Goal: Task Accomplishment & Management: Complete application form

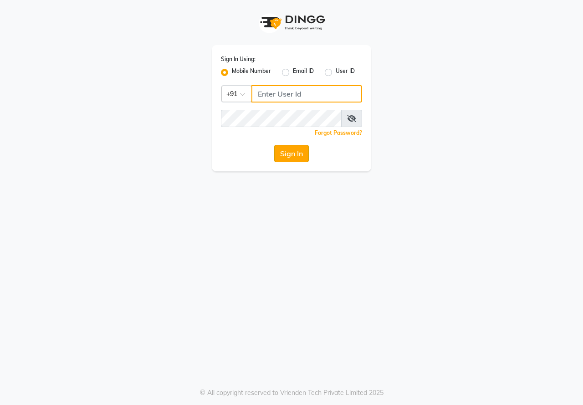
type input "8234090909"
click at [300, 157] on button "Sign In" at bounding box center [291, 153] width 35 height 17
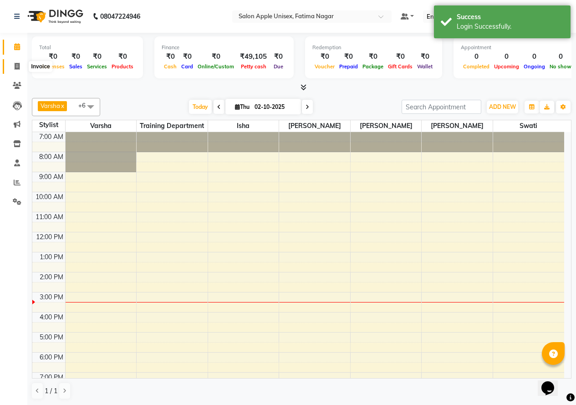
click at [18, 67] on icon at bounding box center [17, 66] width 5 height 7
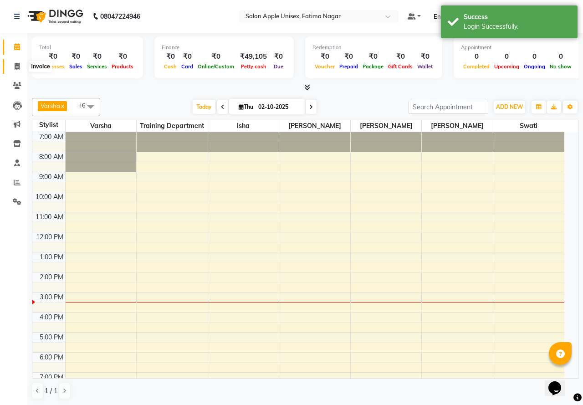
select select "118"
select select "service"
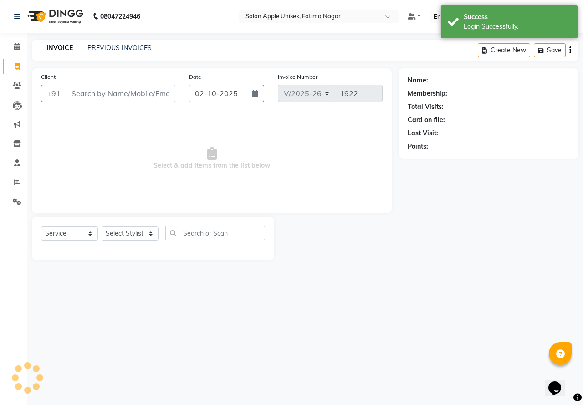
click at [83, 83] on div "Client +91" at bounding box center [108, 90] width 148 height 37
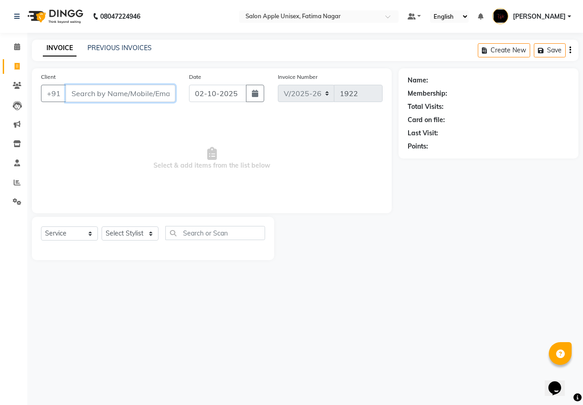
click at [84, 91] on input "Client" at bounding box center [121, 93] width 110 height 17
type input "8625970"
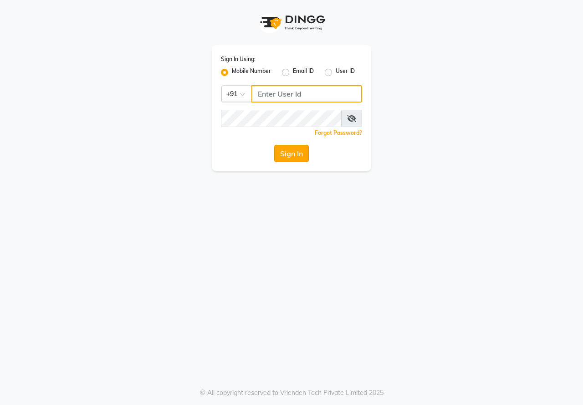
type input "8234090909"
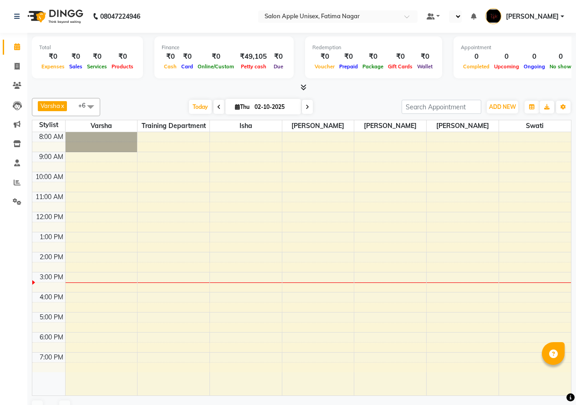
select select "en"
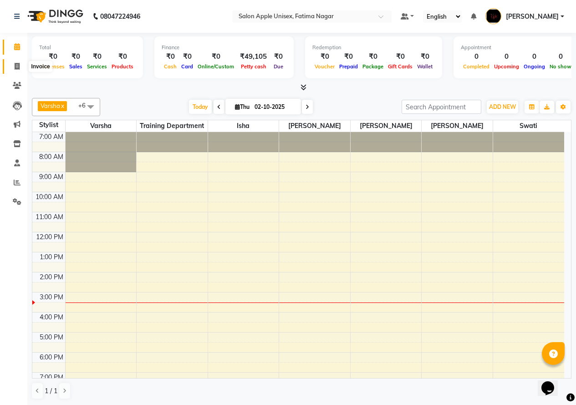
click at [15, 66] on icon at bounding box center [17, 66] width 5 height 7
select select "118"
select select "service"
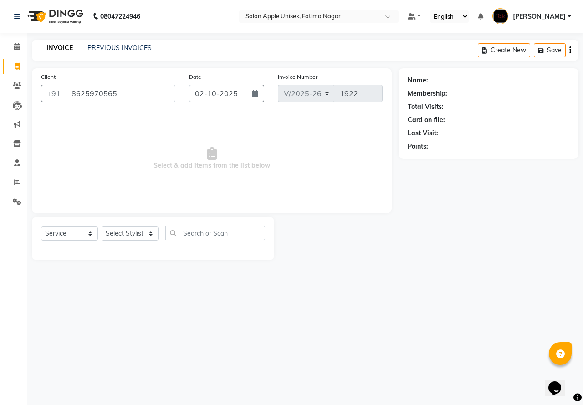
type input "8625970565"
click at [162, 82] on div "Client [PHONE_NUMBER]" at bounding box center [108, 90] width 148 height 37
click at [190, 366] on div "08047224946 Select Location × Salon Apple Unisex, Fatima Nagar Default Panel My…" at bounding box center [291, 202] width 583 height 405
click at [133, 71] on div "Client [PHONE_NUMBER] Date [DATE] Invoice Number V/2025 V/[PHONE_NUMBER] Select…" at bounding box center [212, 140] width 360 height 145
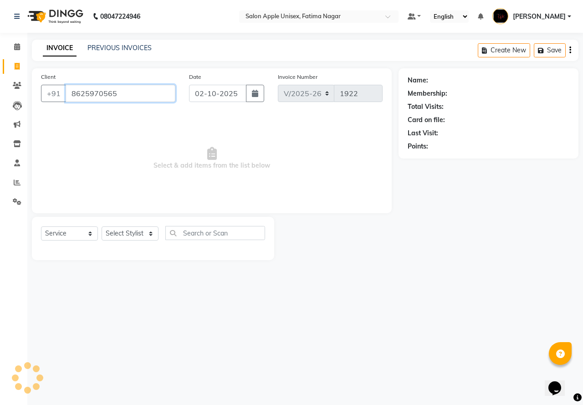
click at [124, 87] on input "8625970565" at bounding box center [121, 93] width 110 height 17
click at [17, 50] on icon at bounding box center [17, 46] width 6 height 7
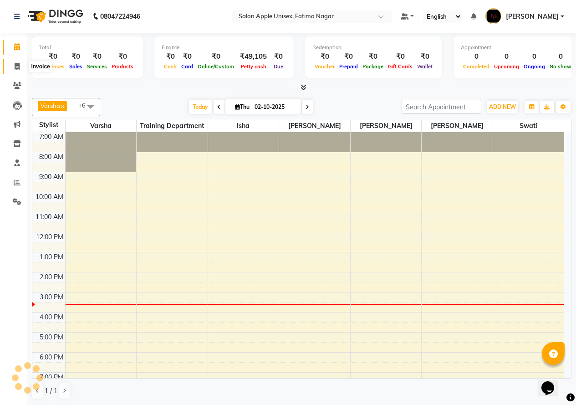
click at [14, 63] on span at bounding box center [17, 66] width 16 height 10
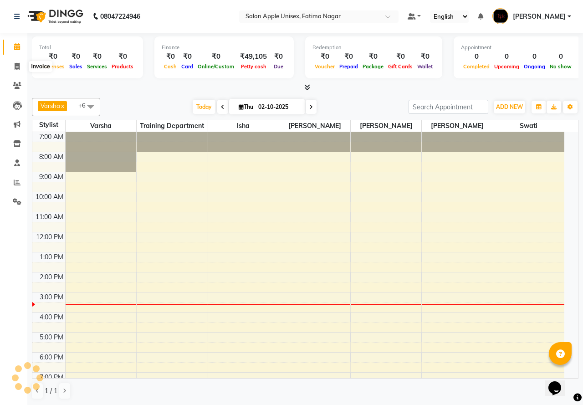
select select "118"
select select "service"
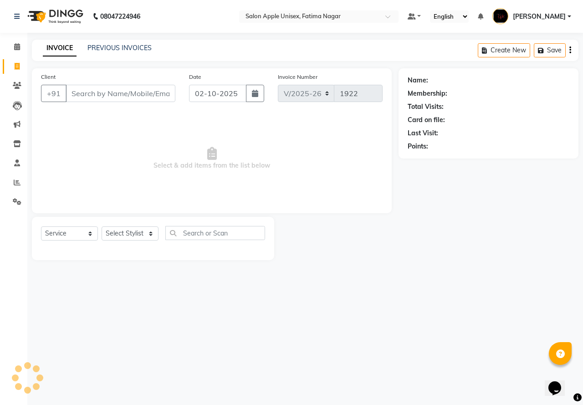
click at [102, 92] on input "Client" at bounding box center [121, 93] width 110 height 17
type input "8625970565"
click at [151, 92] on span "Add Client" at bounding box center [152, 93] width 36 height 9
select select "22"
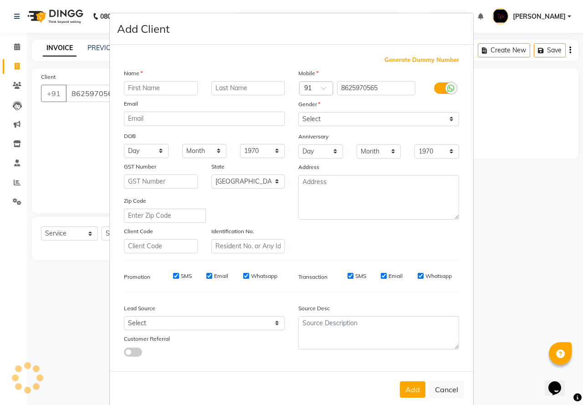
click at [165, 91] on input "text" at bounding box center [161, 88] width 74 height 14
type input "[PERSON_NAME]"
click at [346, 124] on select "Select [DEMOGRAPHIC_DATA] [DEMOGRAPHIC_DATA] Other Prefer Not To Say" at bounding box center [378, 119] width 161 height 14
select select "[DEMOGRAPHIC_DATA]"
click at [298, 112] on select "Select [DEMOGRAPHIC_DATA] [DEMOGRAPHIC_DATA] Other Prefer Not To Say" at bounding box center [378, 119] width 161 height 14
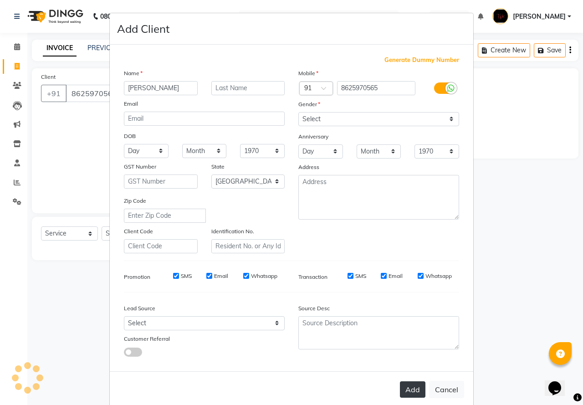
click at [410, 390] on button "Add" at bounding box center [412, 389] width 25 height 16
select select
select select "null"
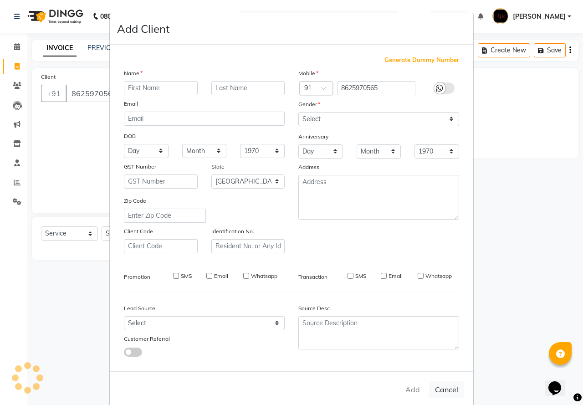
select select
checkbox input "false"
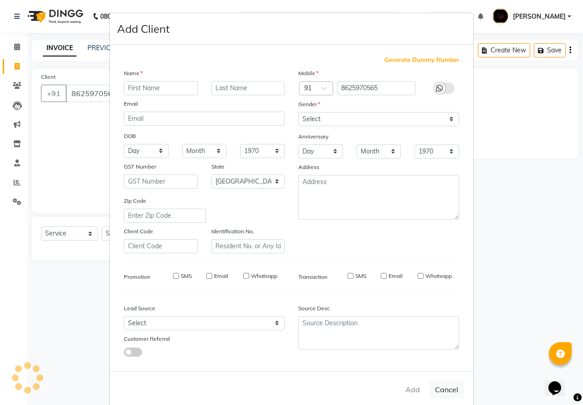
checkbox input "false"
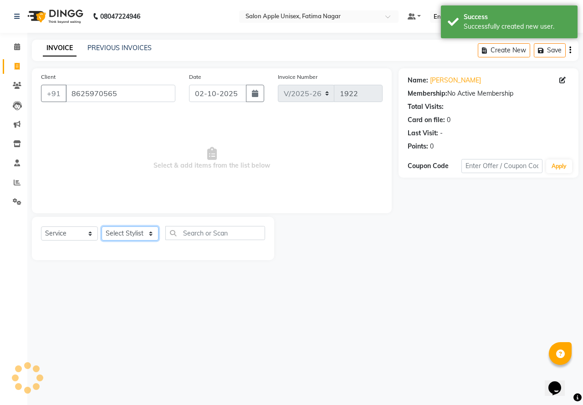
click at [132, 227] on select "Select Stylist [PERSON_NAME] [PERSON_NAME] [PERSON_NAME] [PERSON_NAME] Training…" at bounding box center [130, 233] width 57 height 14
select select "3583"
click at [102, 226] on select "Select Stylist [PERSON_NAME] [PERSON_NAME] [PERSON_NAME] [PERSON_NAME] Training…" at bounding box center [130, 233] width 57 height 14
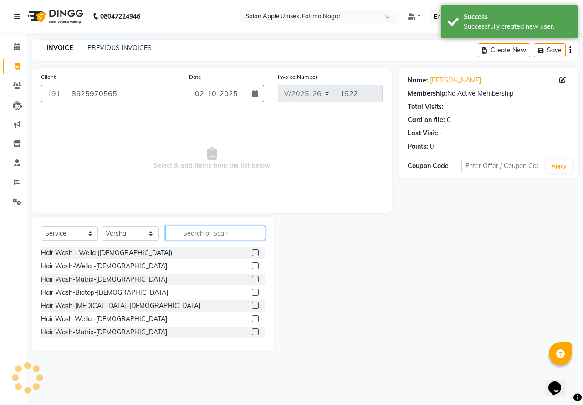
click at [221, 234] on input "text" at bounding box center [215, 233] width 100 height 14
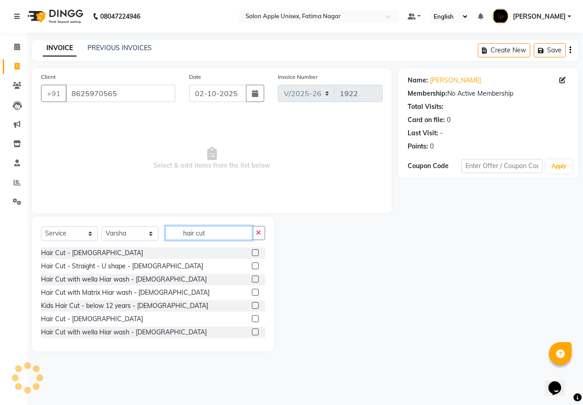
type input "hair cut"
click at [252, 251] on label at bounding box center [255, 252] width 7 height 7
click at [252, 251] on input "checkbox" at bounding box center [255, 253] width 6 height 6
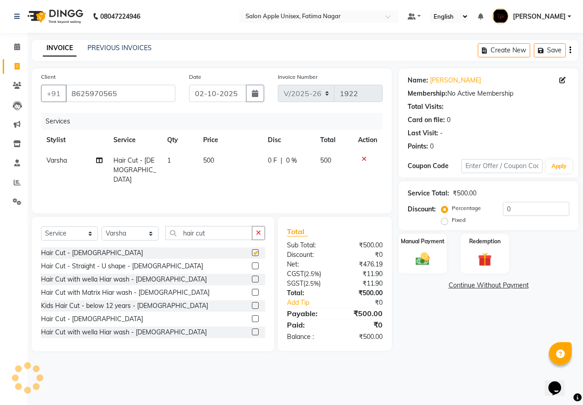
checkbox input "false"
click at [230, 239] on input "hair cut" at bounding box center [208, 233] width 87 height 14
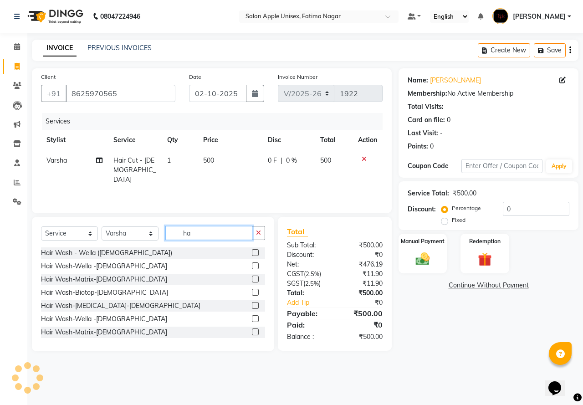
type input "ha"
click at [149, 233] on select "Select Stylist [PERSON_NAME] [PERSON_NAME] [PERSON_NAME] [PERSON_NAME] Training…" at bounding box center [130, 233] width 57 height 14
select select "83916"
click at [102, 226] on select "Select Stylist [PERSON_NAME] [PERSON_NAME] [PERSON_NAME] [PERSON_NAME] Training…" at bounding box center [130, 233] width 57 height 14
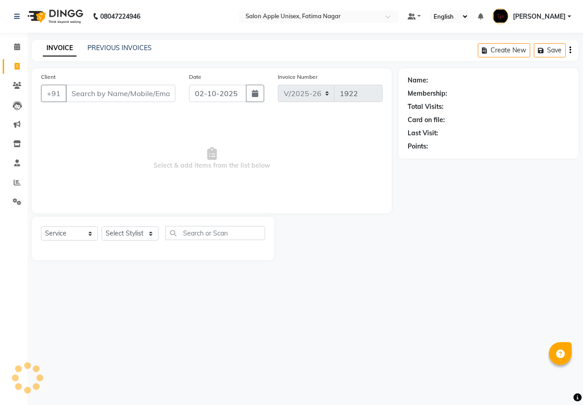
select select "118"
select select "service"
click at [92, 88] on input "Client" at bounding box center [121, 93] width 110 height 17
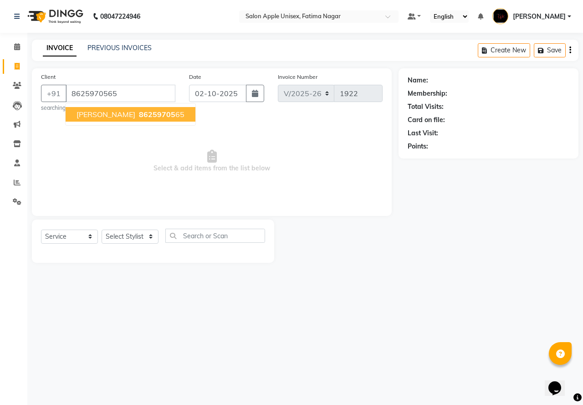
type input "8625970565"
click at [139, 117] on span "8625970565" at bounding box center [162, 114] width 46 height 9
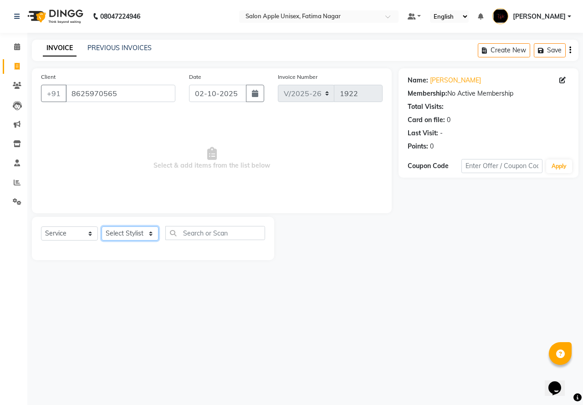
click at [127, 232] on select "Select Stylist [PERSON_NAME] [PERSON_NAME] [PERSON_NAME] [PERSON_NAME] Training…" at bounding box center [130, 233] width 57 height 14
select select "3583"
click at [102, 226] on select "Select Stylist [PERSON_NAME] [PERSON_NAME] [PERSON_NAME] [PERSON_NAME] Training…" at bounding box center [130, 233] width 57 height 14
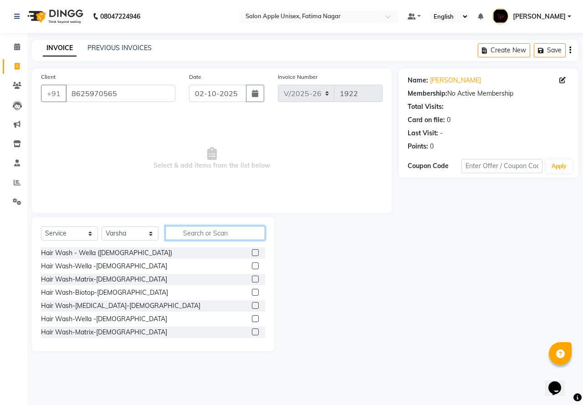
click at [209, 234] on input "text" at bounding box center [215, 233] width 100 height 14
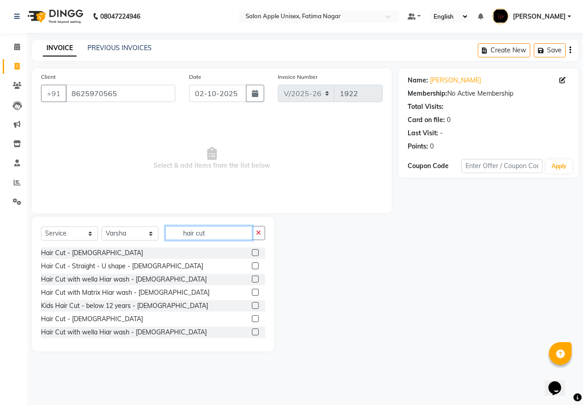
type input "hair cut"
click at [252, 253] on label at bounding box center [255, 252] width 7 height 7
click at [252, 253] on input "checkbox" at bounding box center [255, 253] width 6 height 6
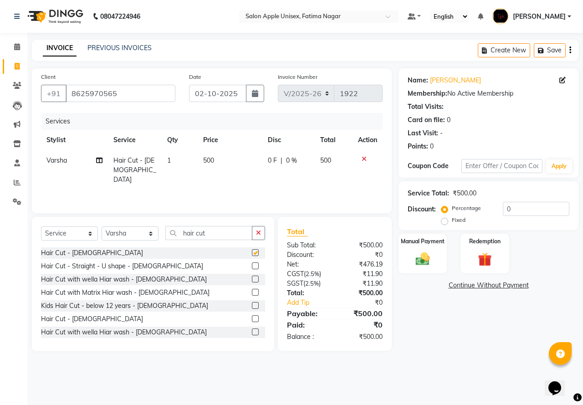
checkbox input "false"
click at [155, 233] on select "Select Stylist [PERSON_NAME] [PERSON_NAME] [PERSON_NAME] [PERSON_NAME] Training…" at bounding box center [130, 233] width 57 height 14
select select "83916"
click at [102, 226] on select "Select Stylist [PERSON_NAME] [PERSON_NAME] [PERSON_NAME] [PERSON_NAME] Training…" at bounding box center [130, 233] width 57 height 14
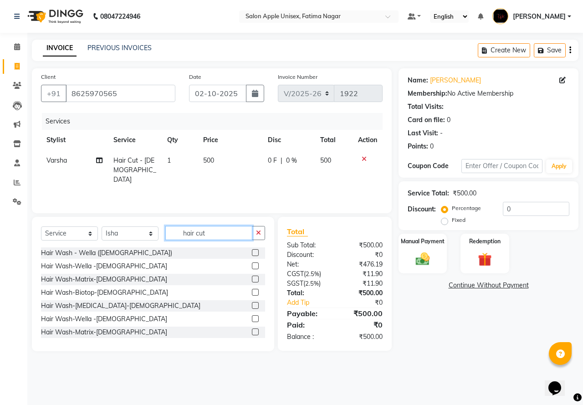
click at [219, 233] on input "hair cut" at bounding box center [208, 233] width 87 height 14
type input "h"
type input "thr"
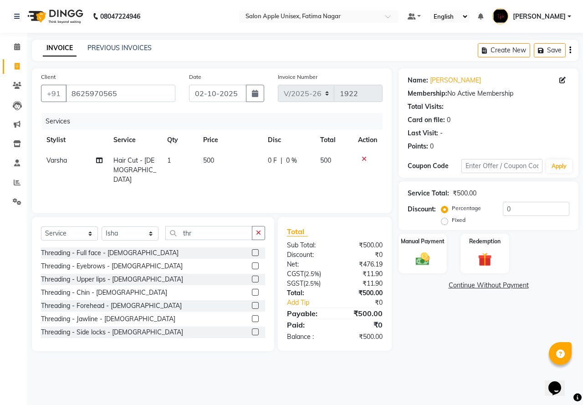
click at [252, 262] on div at bounding box center [258, 265] width 13 height 11
click at [252, 266] on label at bounding box center [255, 265] width 7 height 7
click at [252, 266] on input "checkbox" at bounding box center [255, 266] width 6 height 6
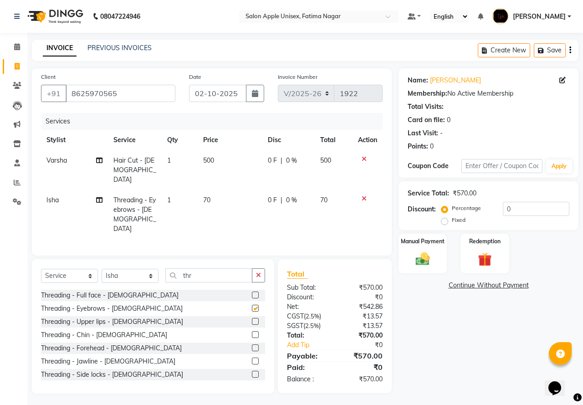
checkbox input "false"
click at [252, 344] on label at bounding box center [255, 347] width 7 height 7
click at [252, 345] on input "checkbox" at bounding box center [255, 348] width 6 height 6
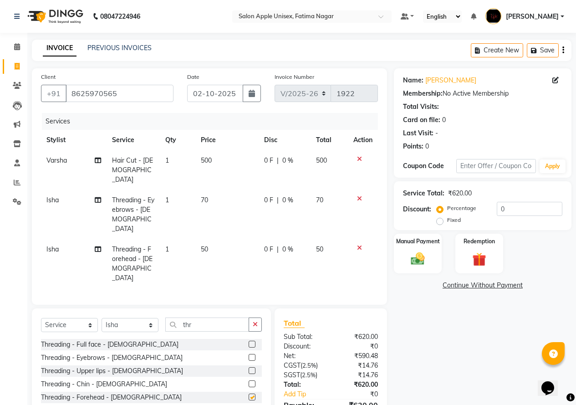
checkbox input "false"
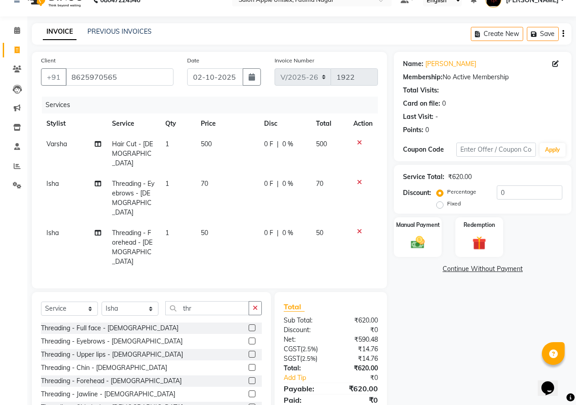
scroll to position [30, 0]
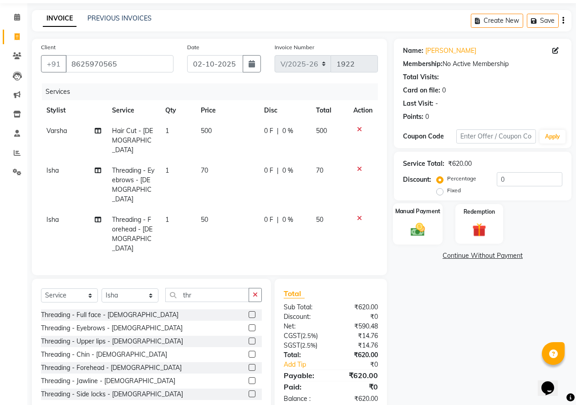
click at [417, 235] on img at bounding box center [417, 229] width 23 height 16
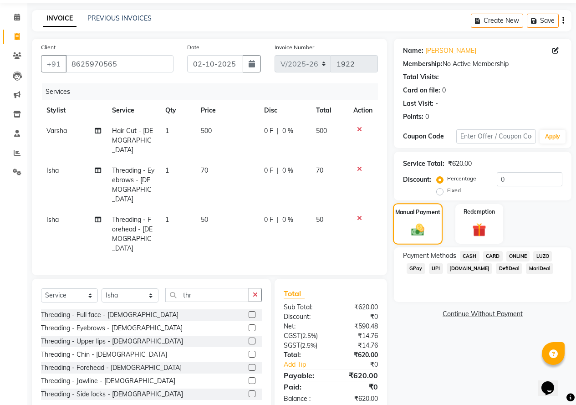
click at [417, 235] on img at bounding box center [418, 229] width 22 height 15
click at [466, 254] on span "CASH" at bounding box center [470, 256] width 20 height 10
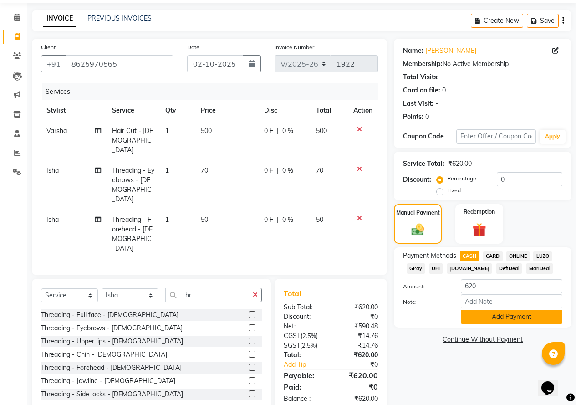
click at [499, 316] on button "Add Payment" at bounding box center [512, 317] width 102 height 14
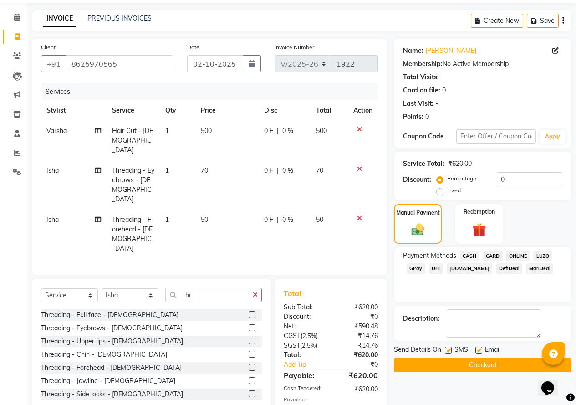
click at [490, 367] on button "Checkout" at bounding box center [483, 365] width 178 height 14
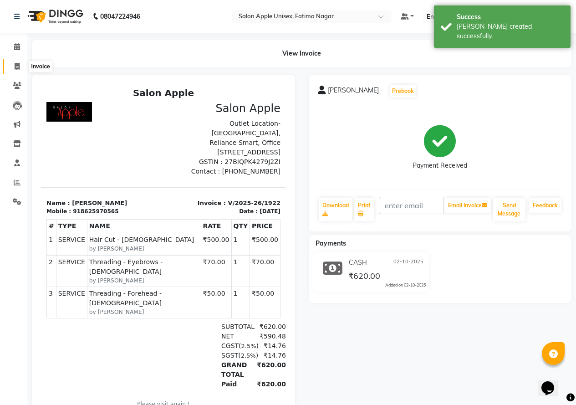
click at [18, 71] on span at bounding box center [17, 66] width 16 height 10
select select "service"
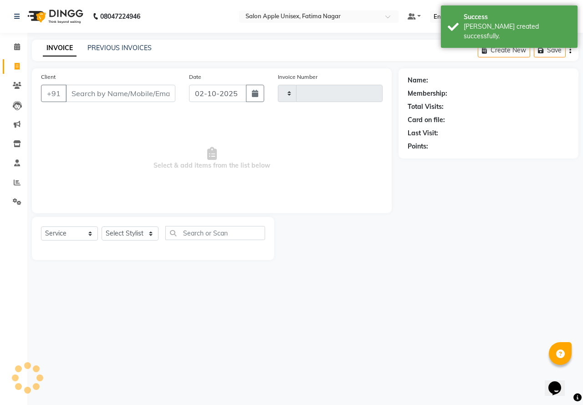
type input "1923"
select select "118"
click at [110, 92] on input "Client" at bounding box center [121, 93] width 110 height 17
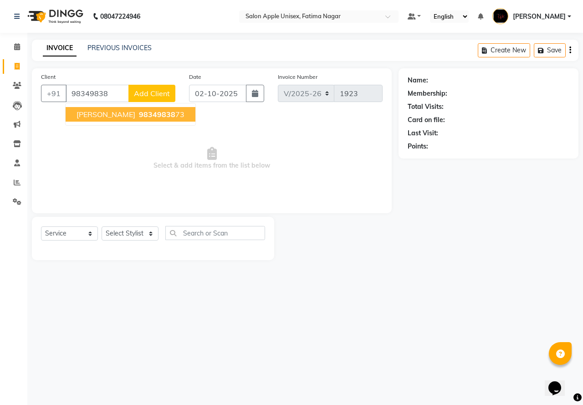
click at [139, 118] on span "98349838" at bounding box center [157, 114] width 36 height 9
type input "9834983873"
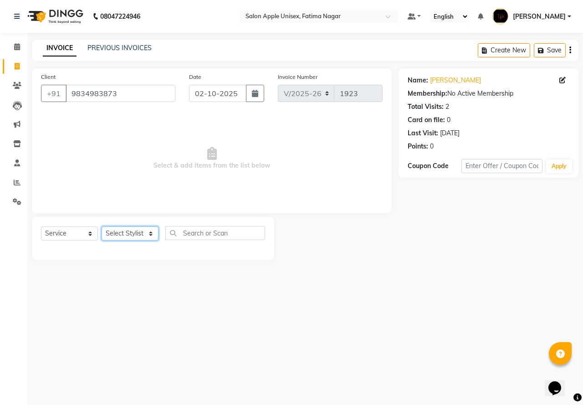
click at [124, 237] on select "Select Stylist [PERSON_NAME] [PERSON_NAME] [PERSON_NAME] [PERSON_NAME] Training…" at bounding box center [130, 233] width 57 height 14
select select "23905"
click at [102, 226] on select "Select Stylist [PERSON_NAME] [PERSON_NAME] [PERSON_NAME] [PERSON_NAME] Training…" at bounding box center [130, 233] width 57 height 14
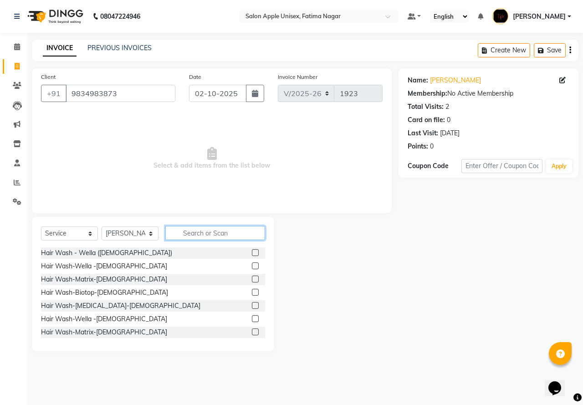
click at [213, 232] on input "text" at bounding box center [215, 233] width 100 height 14
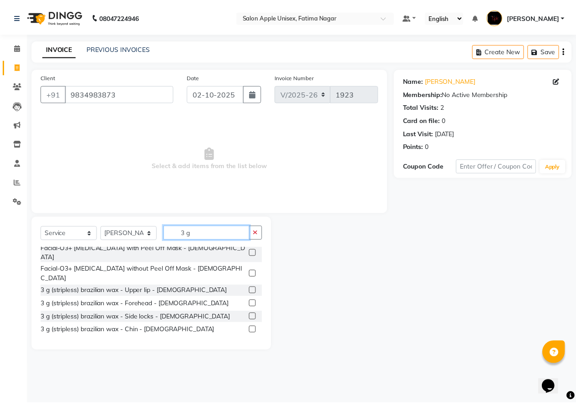
scroll to position [94, 0]
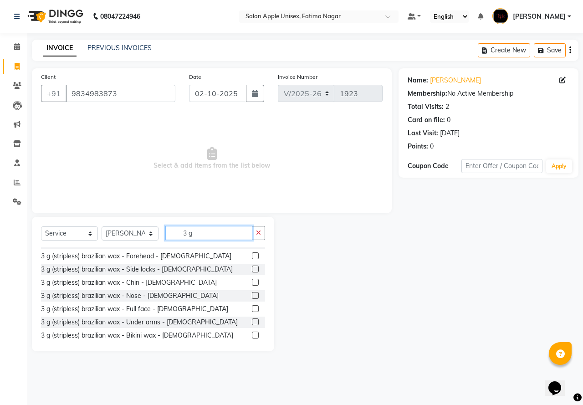
type input "3 g"
click at [252, 331] on label at bounding box center [255, 334] width 7 height 7
click at [252, 332] on input "checkbox" at bounding box center [255, 335] width 6 height 6
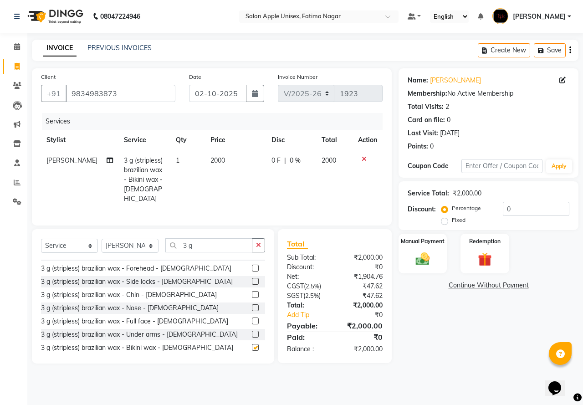
checkbox input "false"
click at [414, 261] on img at bounding box center [423, 258] width 24 height 17
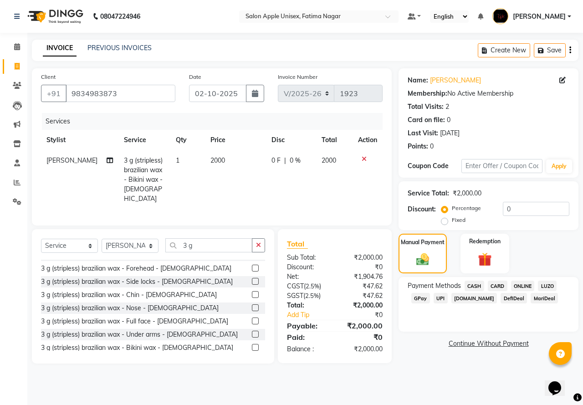
click at [522, 283] on span "ONLINE" at bounding box center [523, 285] width 24 height 10
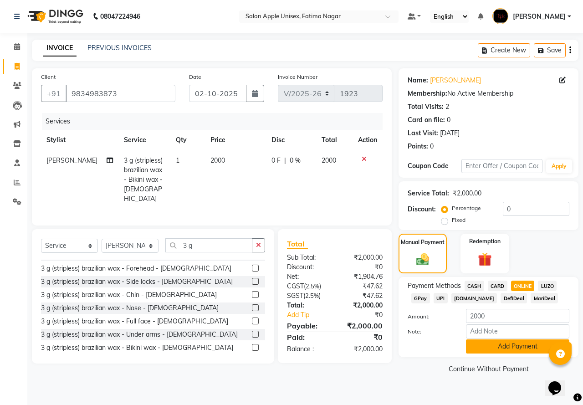
click at [524, 345] on button "Add Payment" at bounding box center [517, 346] width 103 height 14
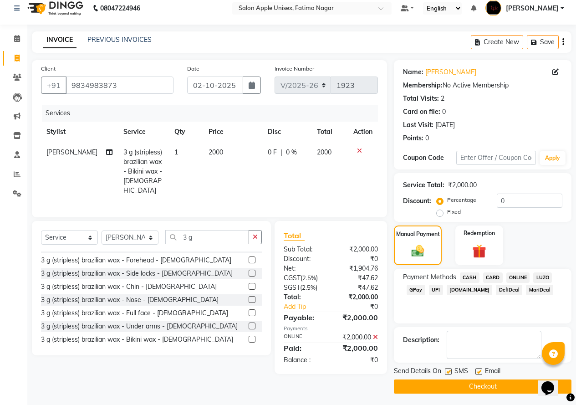
scroll to position [10, 0]
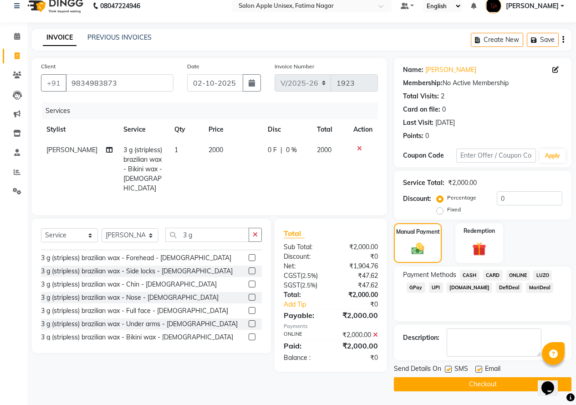
click at [488, 387] on button "Checkout" at bounding box center [483, 384] width 178 height 14
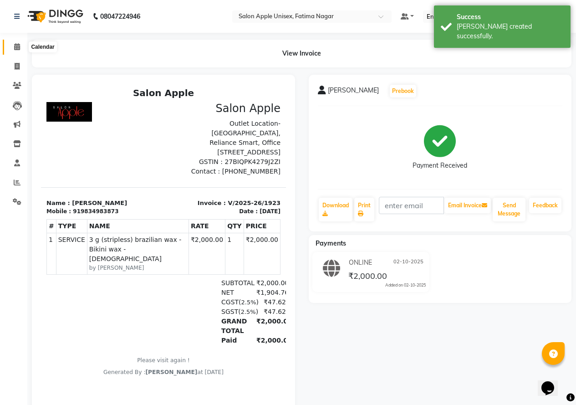
click at [24, 45] on span at bounding box center [17, 47] width 16 height 10
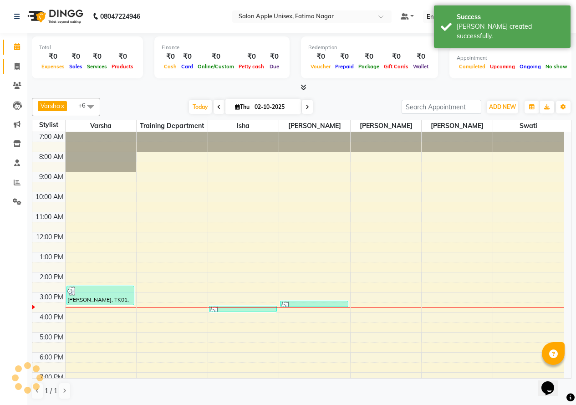
click at [15, 71] on link "Invoice" at bounding box center [14, 66] width 22 height 15
select select "service"
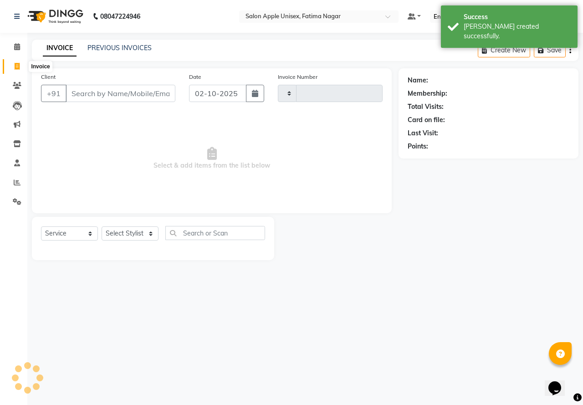
type input "1924"
select select "118"
click at [15, 50] on icon at bounding box center [17, 46] width 6 height 7
